Goal: Task Accomplishment & Management: Use online tool/utility

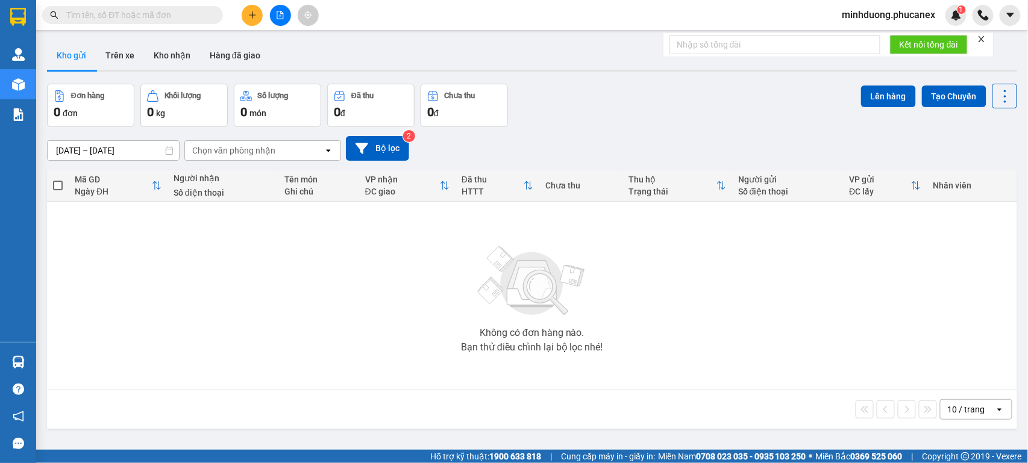
click at [162, 18] on input "text" at bounding box center [137, 14] width 142 height 13
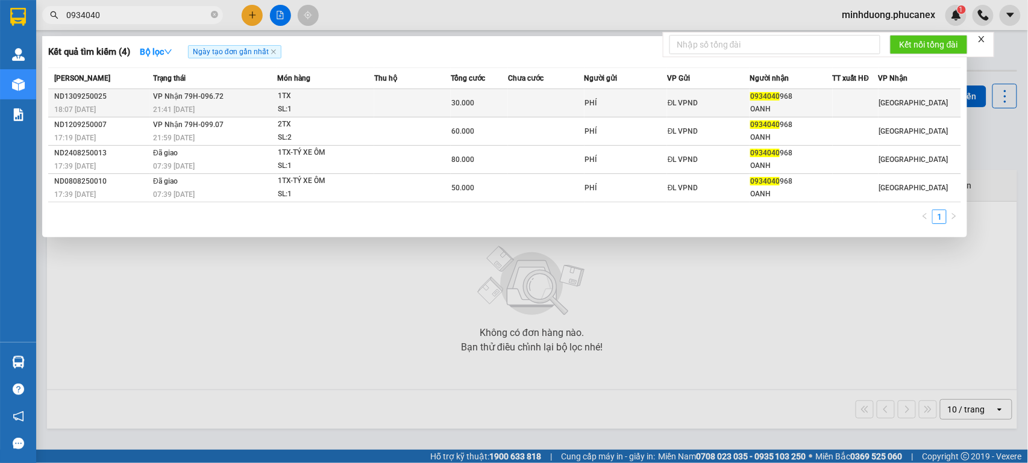
type input "0934040"
click at [605, 100] on div "PHÍ" at bounding box center [625, 103] width 81 height 13
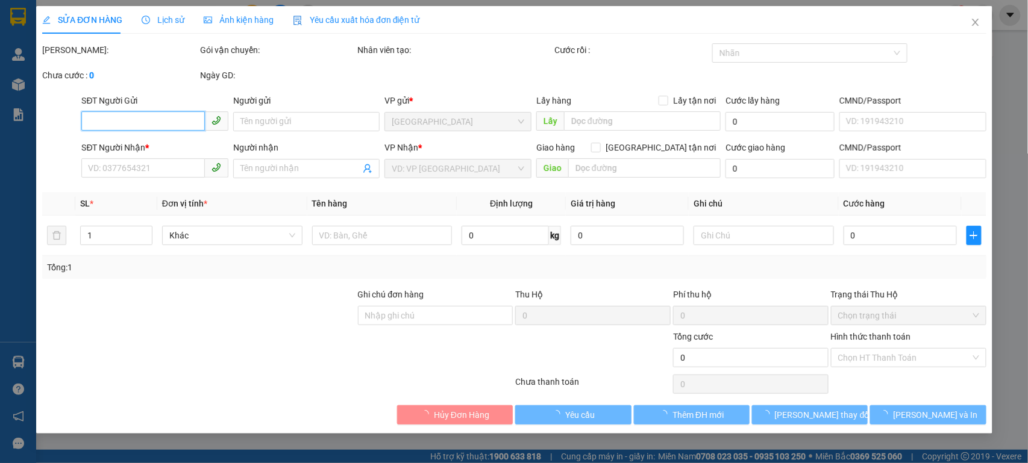
type input "PHÍ"
type input "0934040968"
type input "OANH"
type input "30.000"
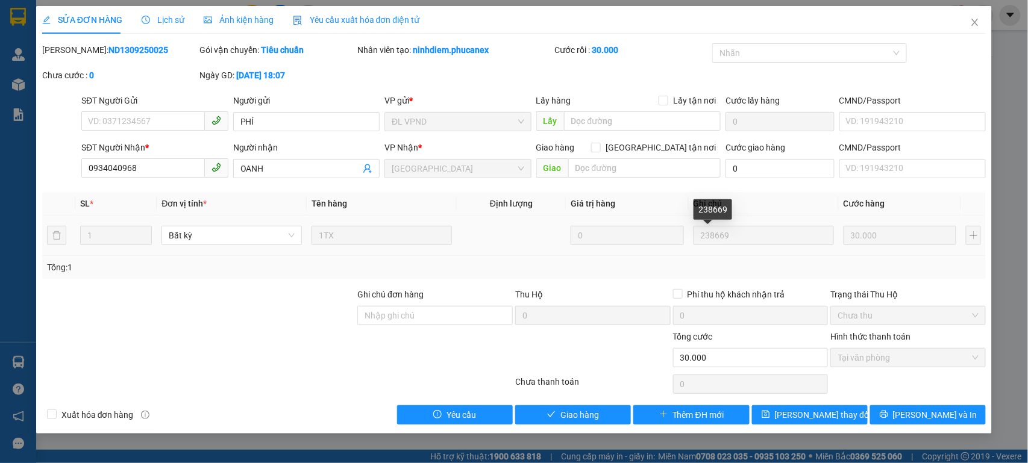
click at [749, 235] on input "238669" at bounding box center [763, 235] width 140 height 19
